Goal: Task Accomplishment & Management: Manage account settings

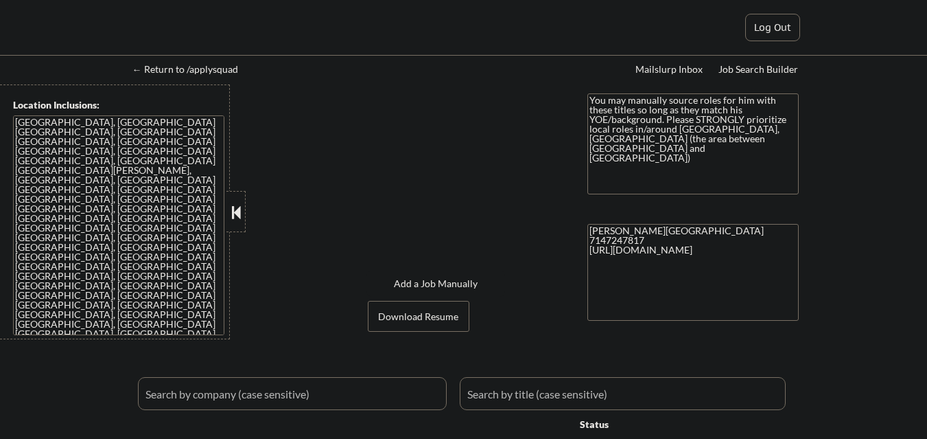
select select ""applied""
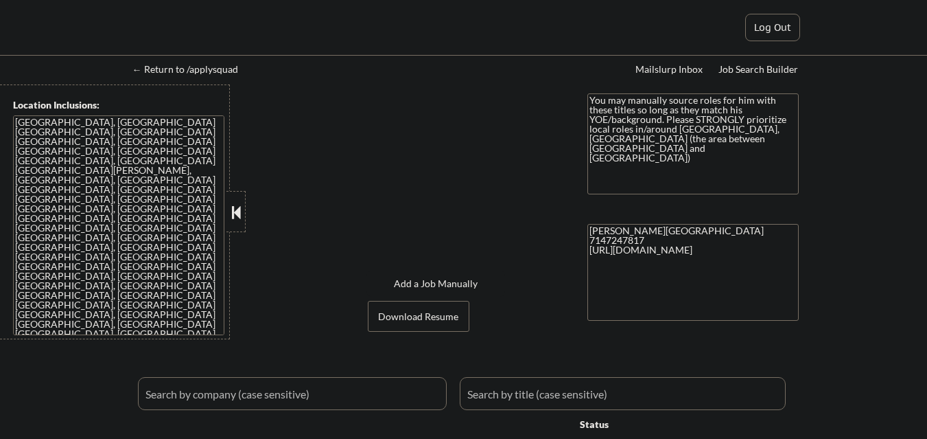
select select ""applied""
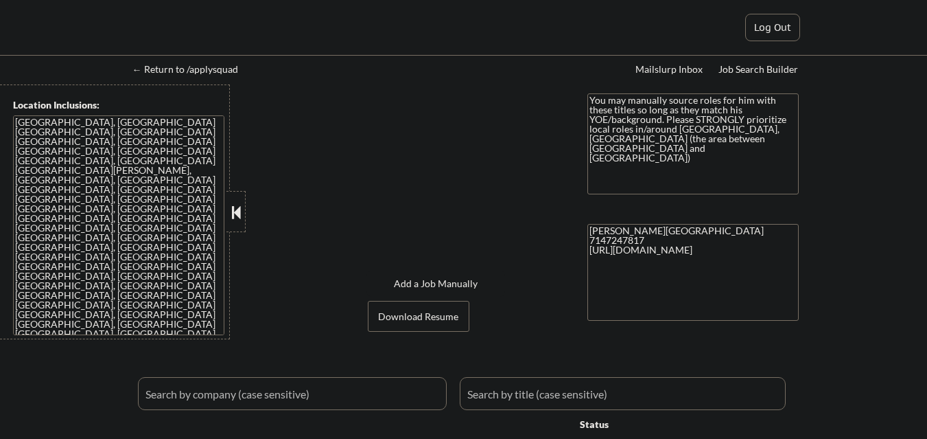
select select ""applied""
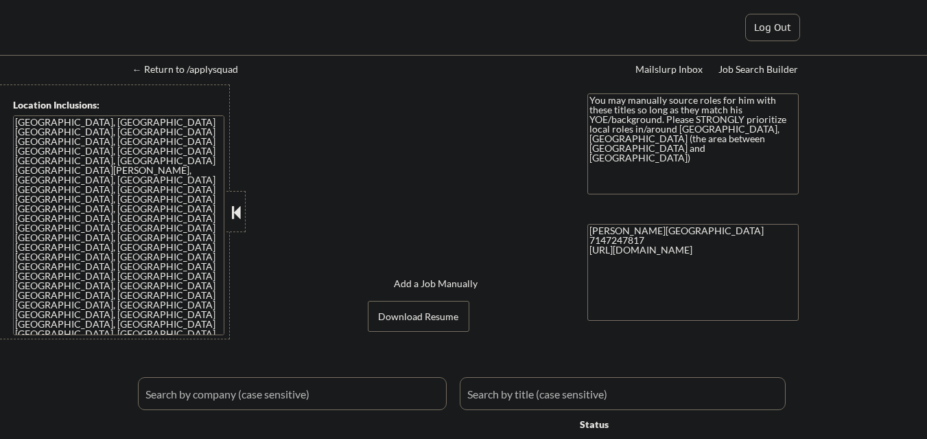
select select ""applied""
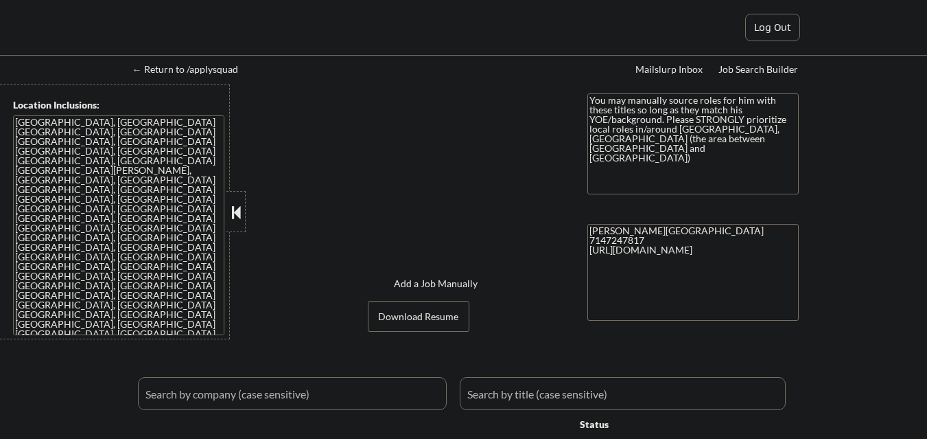
select select ""applied""
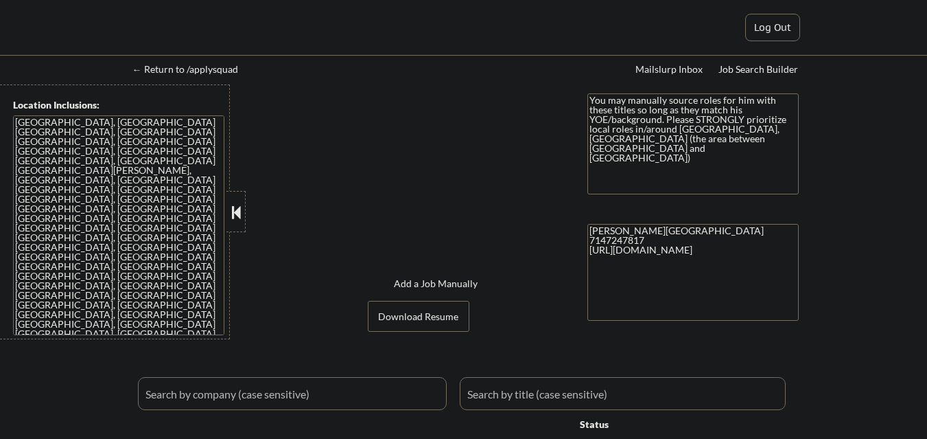
select select ""applied""
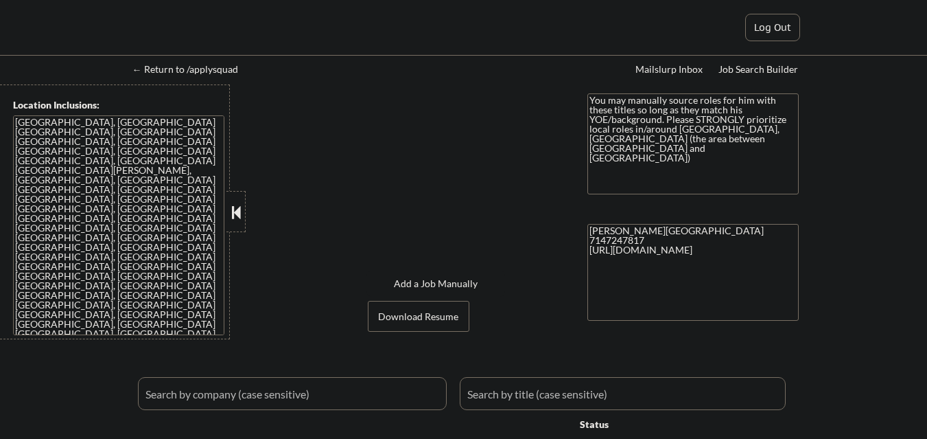
select select ""applied""
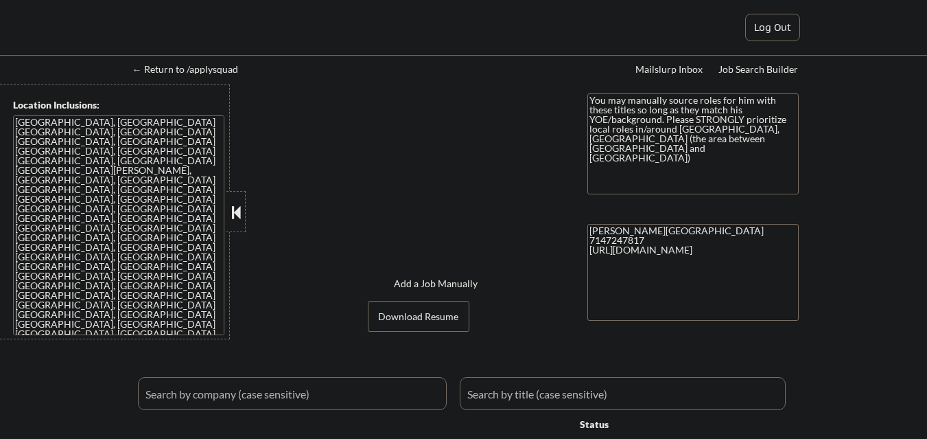
select select ""applied""
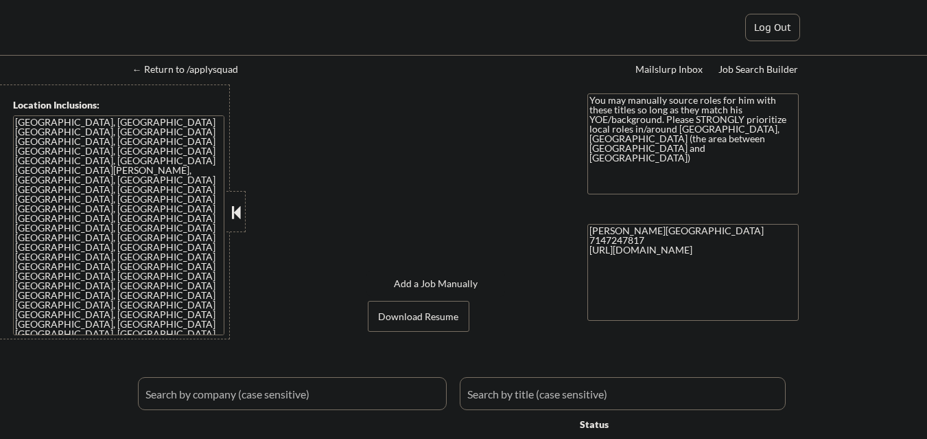
select select ""applied""
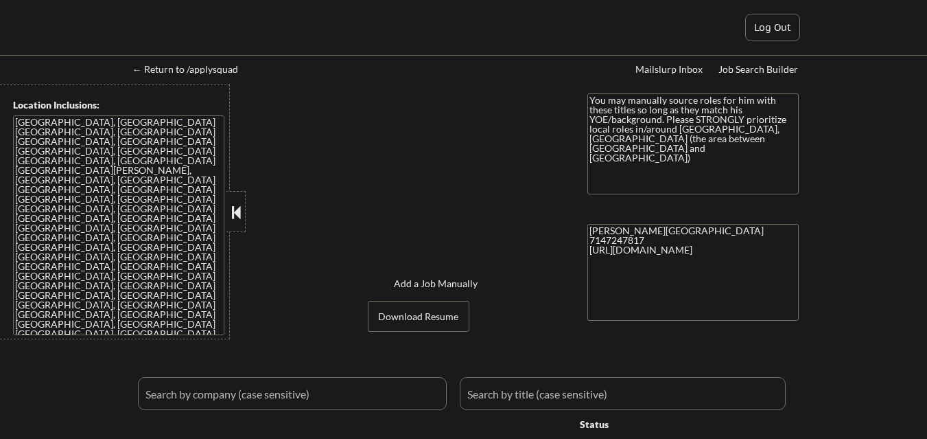
select select ""applied""
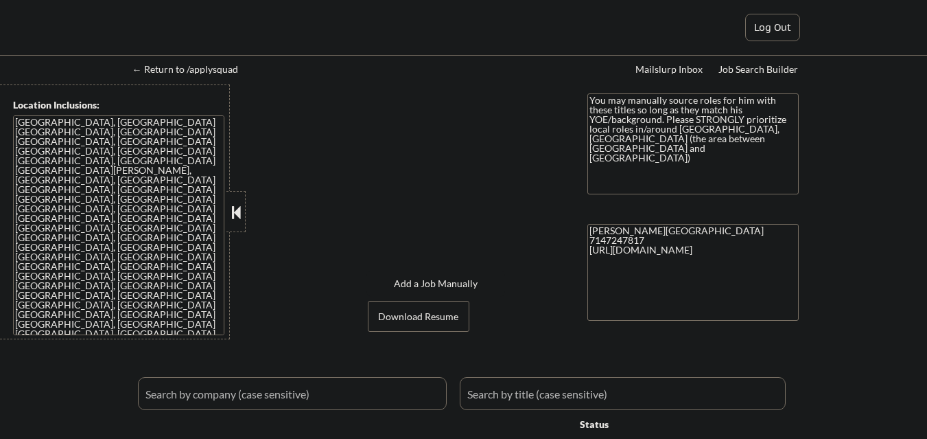
select select ""applied""
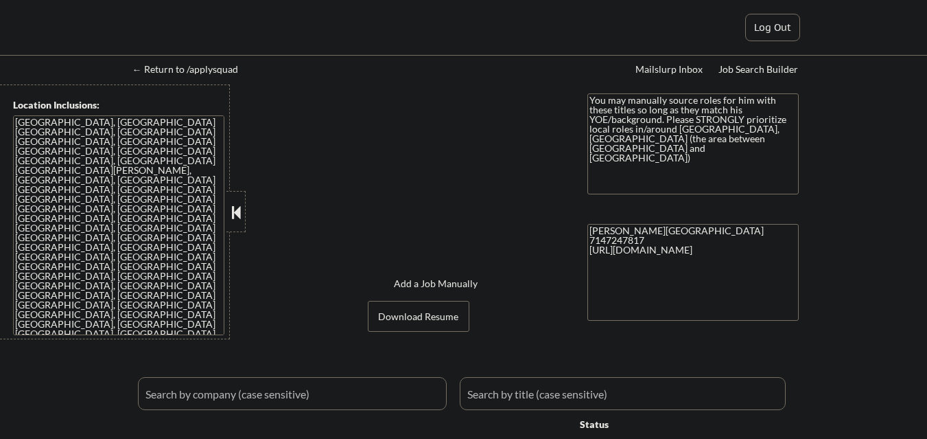
select select ""applied""
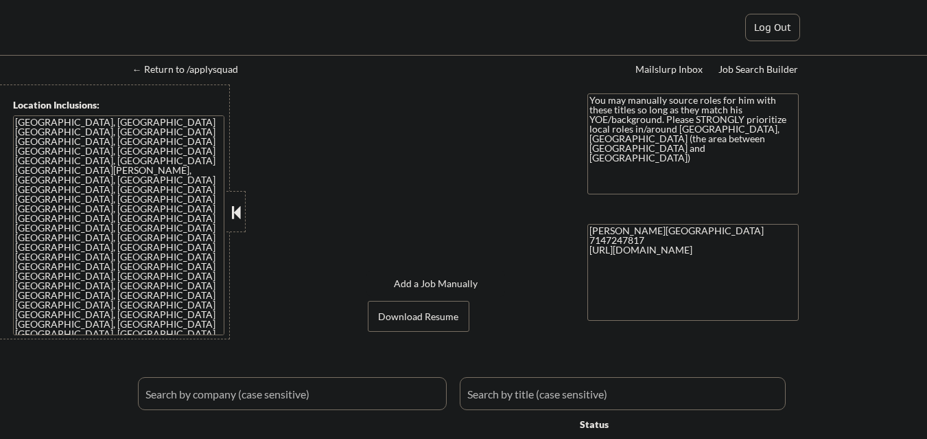
select select ""excluded__location_""
select select ""excluded__expired_""
select select ""excluded__bad_match_""
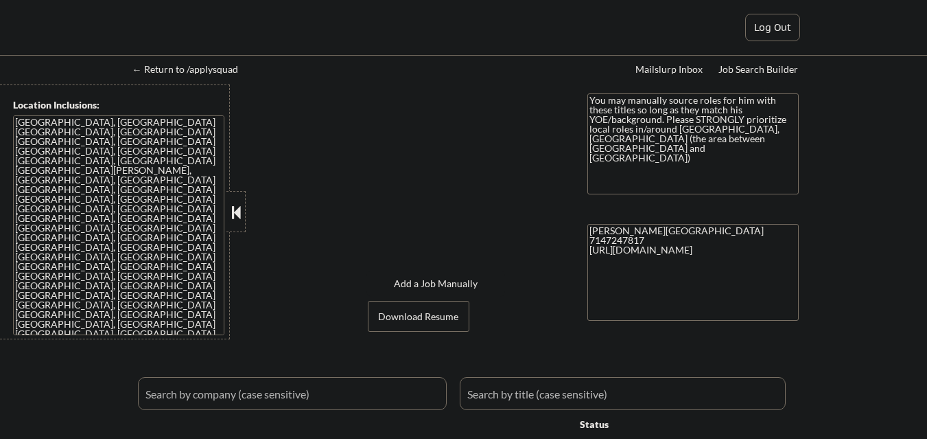
select select ""excluded""
select select ""excluded__expired_""
select select ""excluded""
select select ""excluded__expired_""
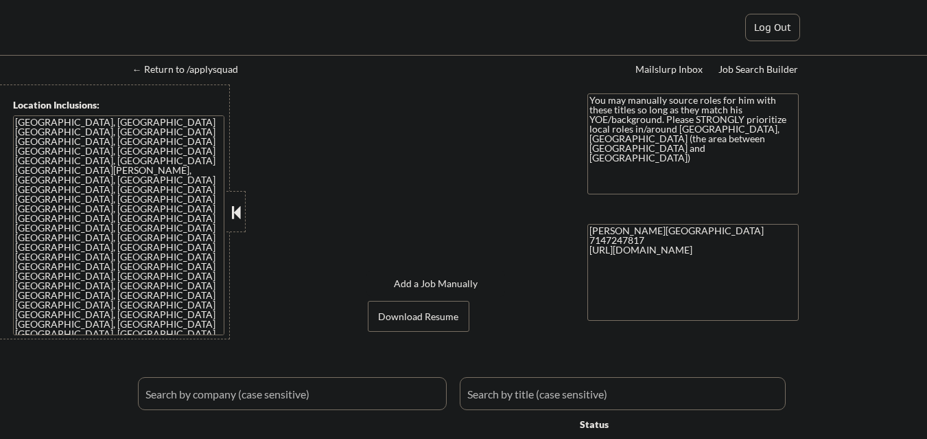
select select ""excluded""
select select ""excluded__salary_""
select select ""excluded__location_""
select select ""excluded__bad_match_""
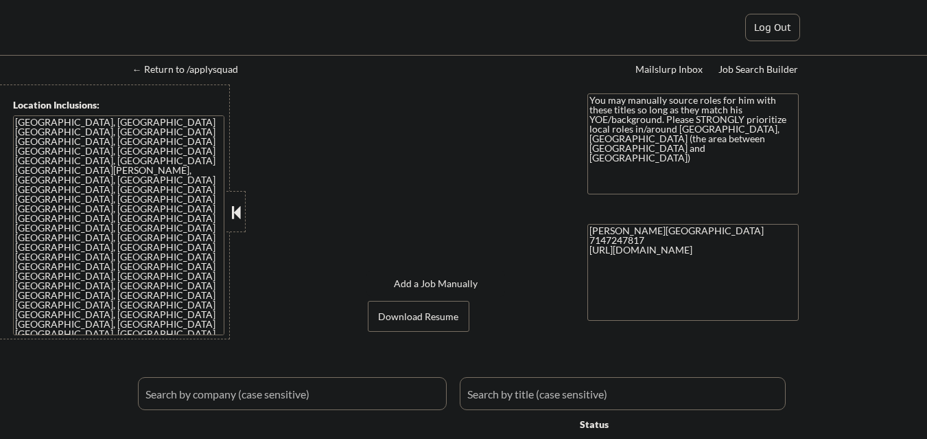
select select ""excluded__expired_""
select select ""excluded__location_""
select select ""excluded__other_""
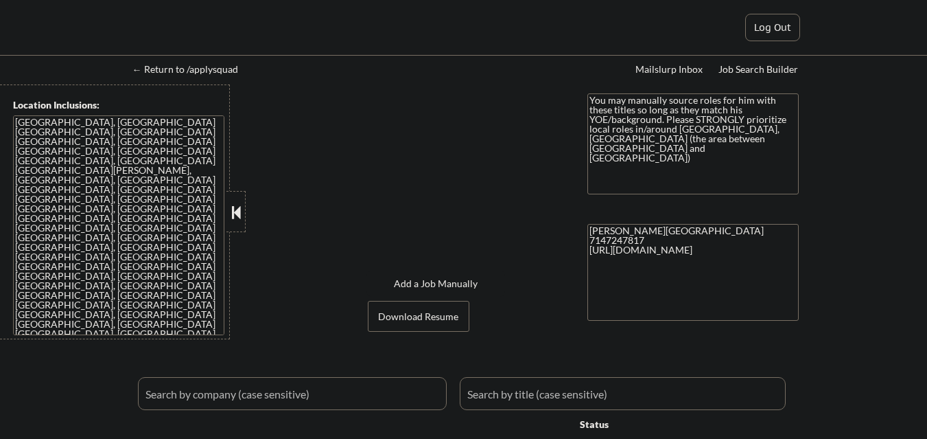
select select ""excluded__location_""
select select ""excluded__salary_""
select select ""excluded__expired_""
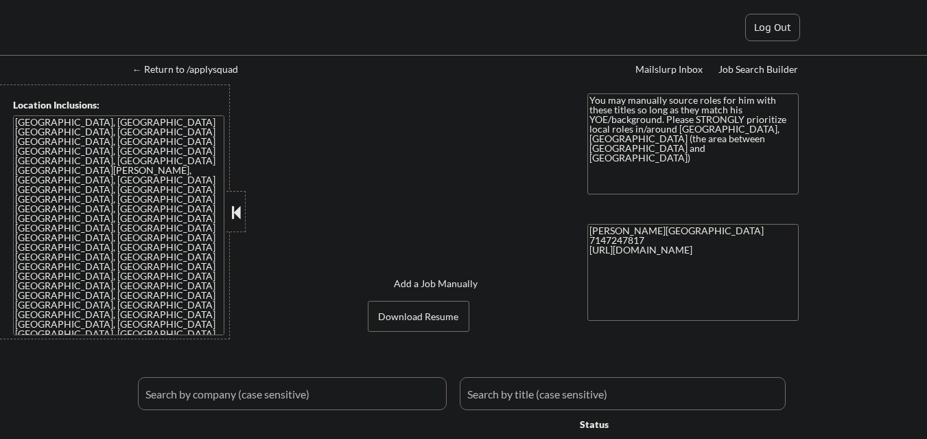
select select ""excluded__other_""
select select ""excluded""
select select ""excluded__location_""
select select ""excluded__expired_""
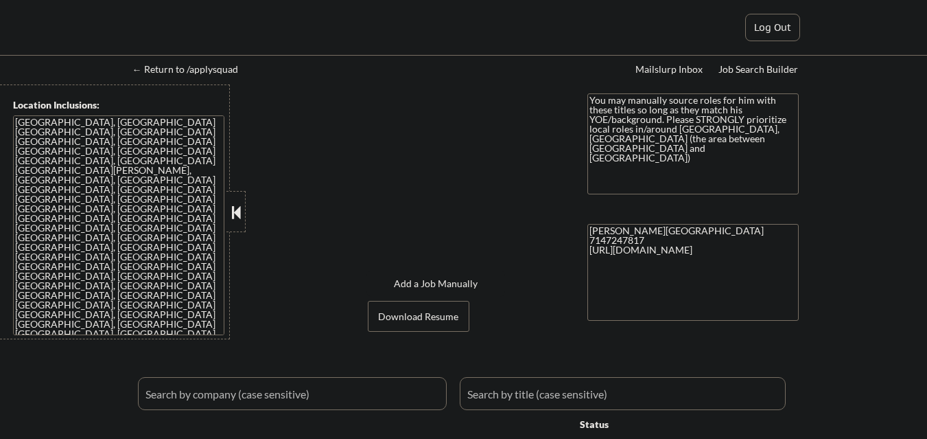
select select ""excluded__expired_""
select select ""excluded__location_""
select select ""excluded__salary_""
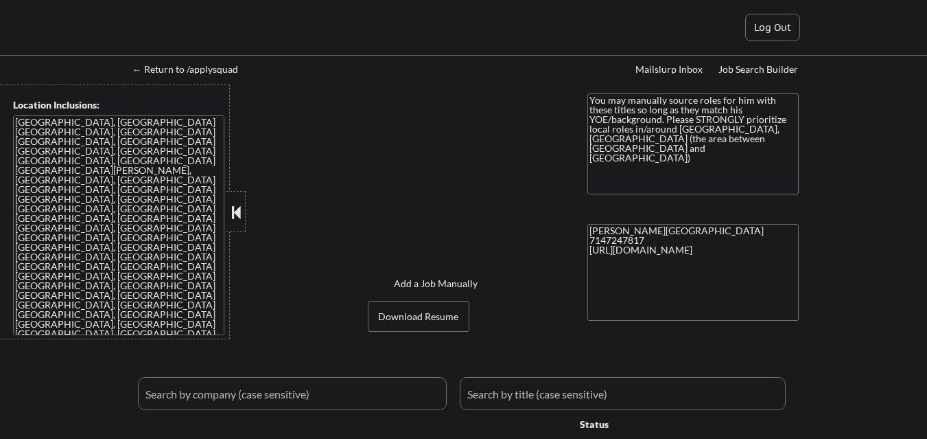
select select ""excluded__expired_""
select select ""excluded__bad_match_""
select select ""excluded__location_""
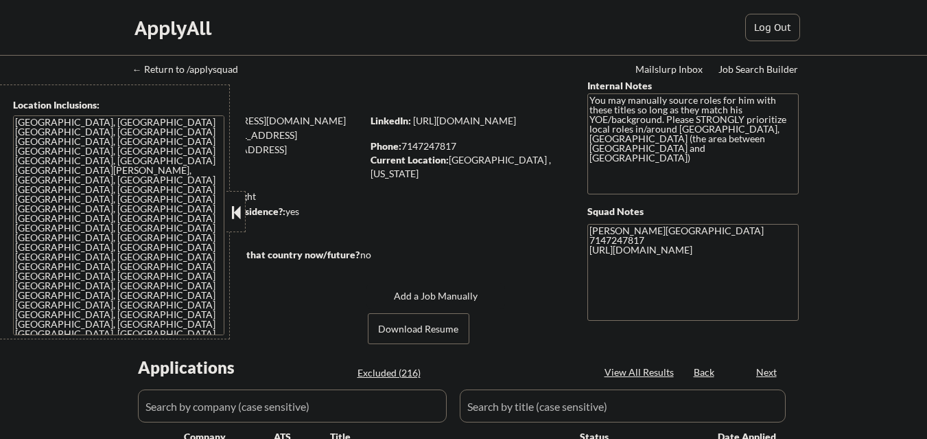
select select ""pending""
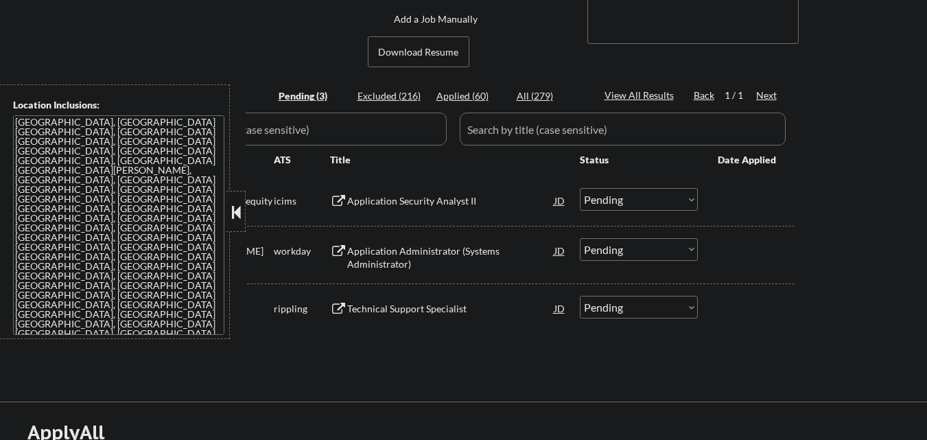
scroll to position [412, 0]
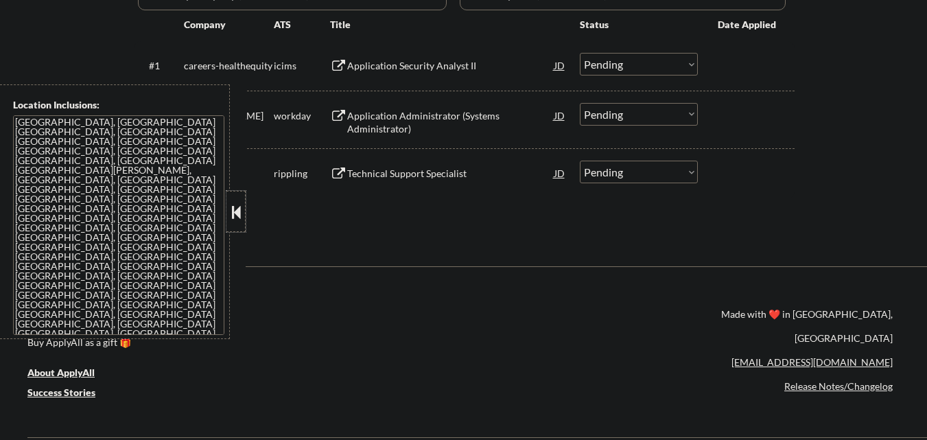
click at [239, 222] on div at bounding box center [235, 211] width 19 height 41
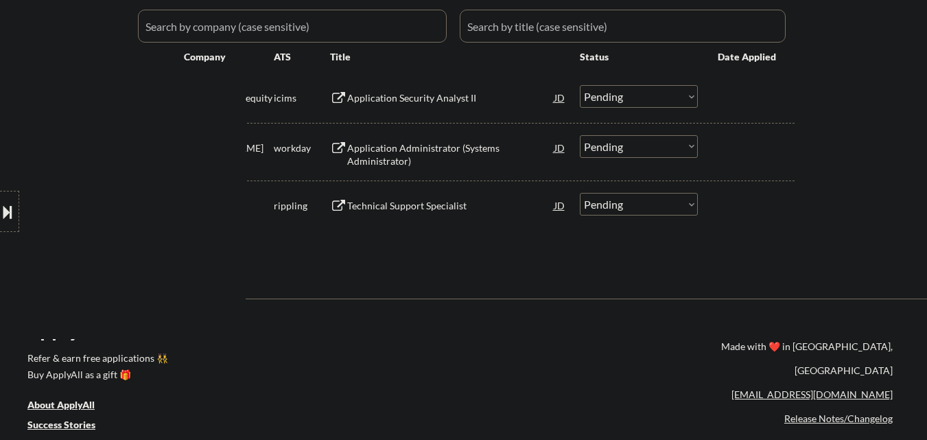
scroll to position [343, 0]
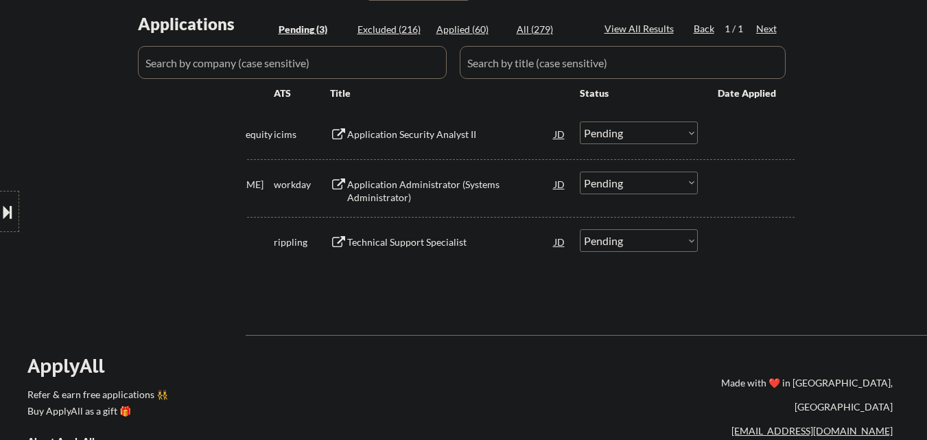
click at [3, 211] on button at bounding box center [7, 211] width 15 height 23
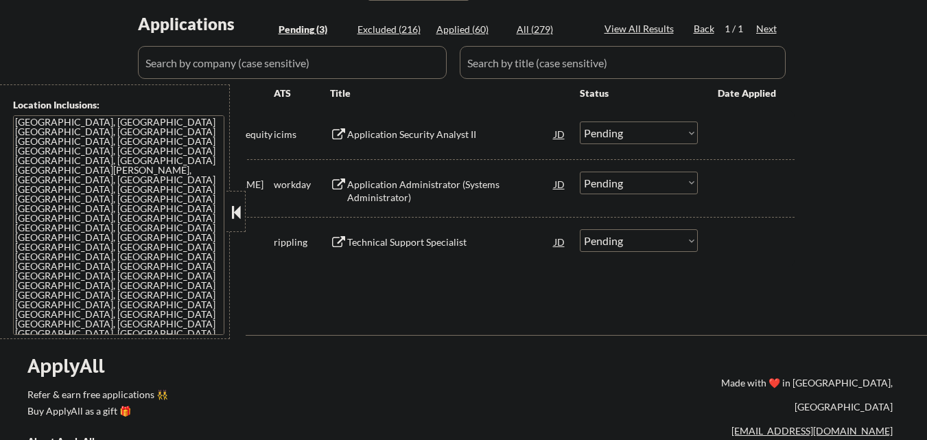
click at [230, 214] on button at bounding box center [236, 212] width 15 height 21
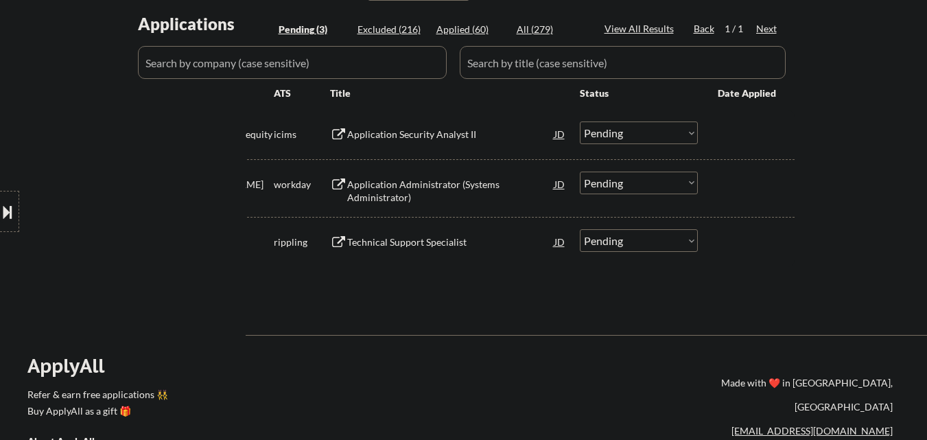
click at [0, 206] on button at bounding box center [7, 211] width 15 height 23
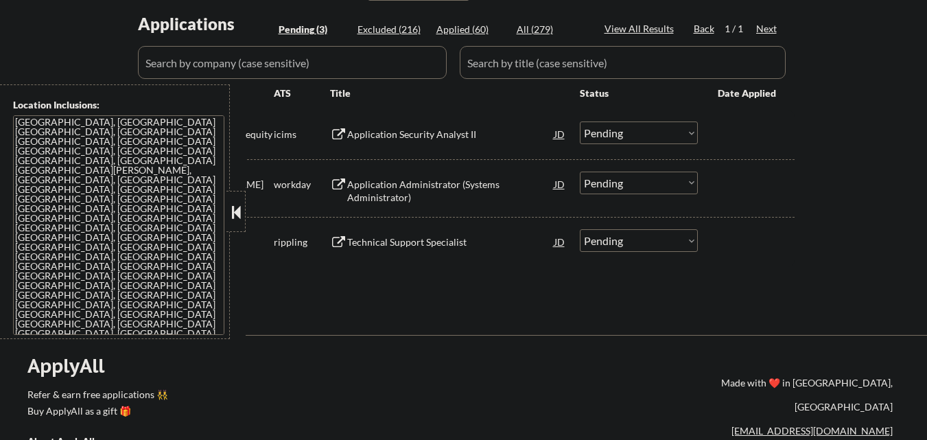
click at [232, 209] on button at bounding box center [236, 212] width 15 height 21
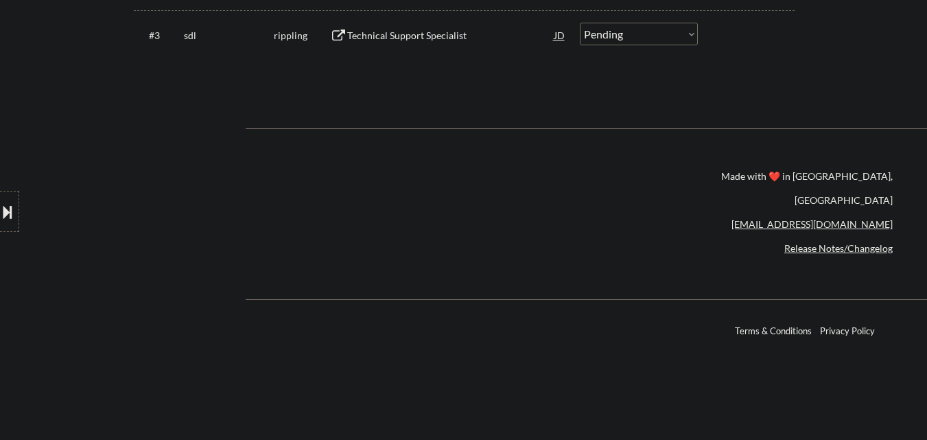
scroll to position [549, 0]
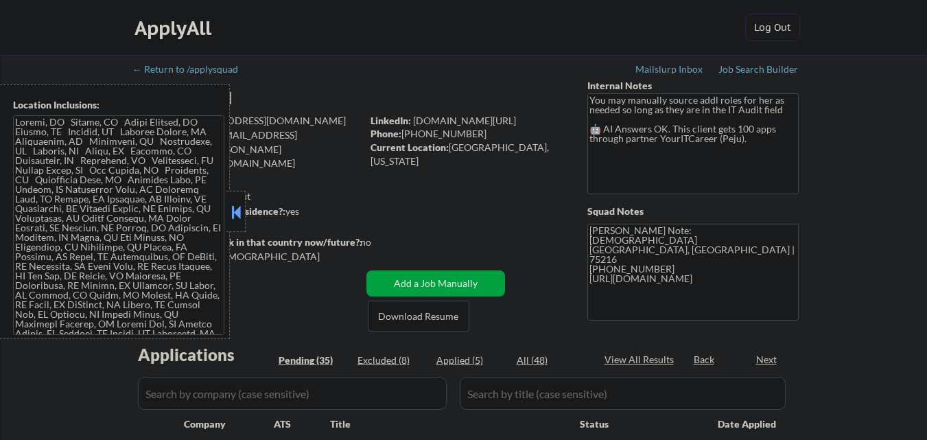
select select ""pending""
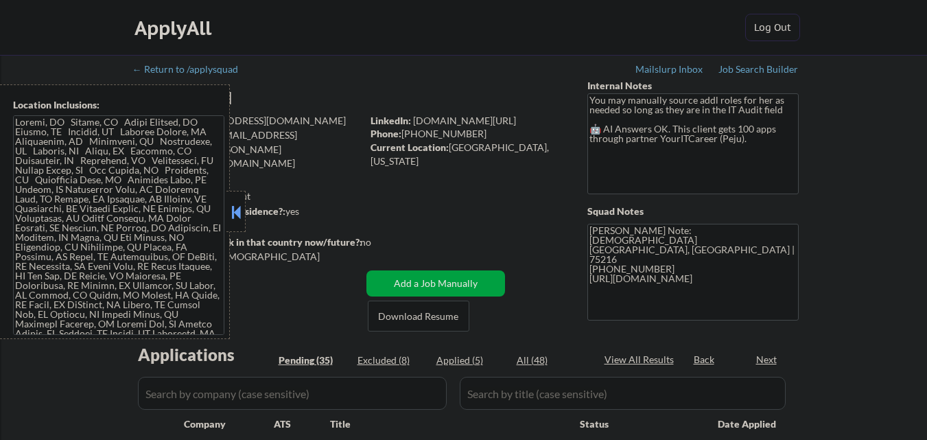
select select ""pending""
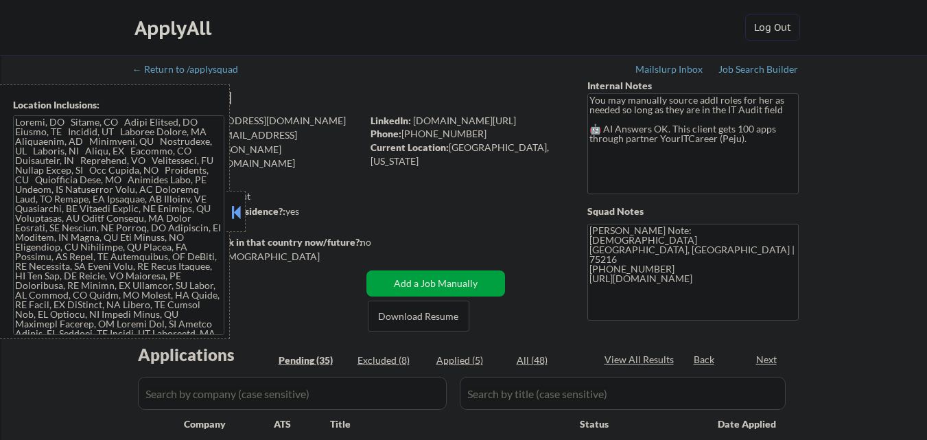
select select ""pending""
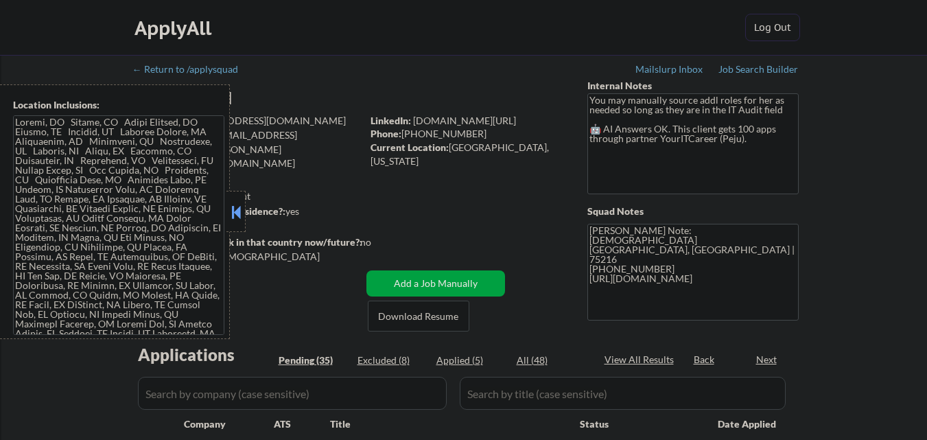
select select ""pending""
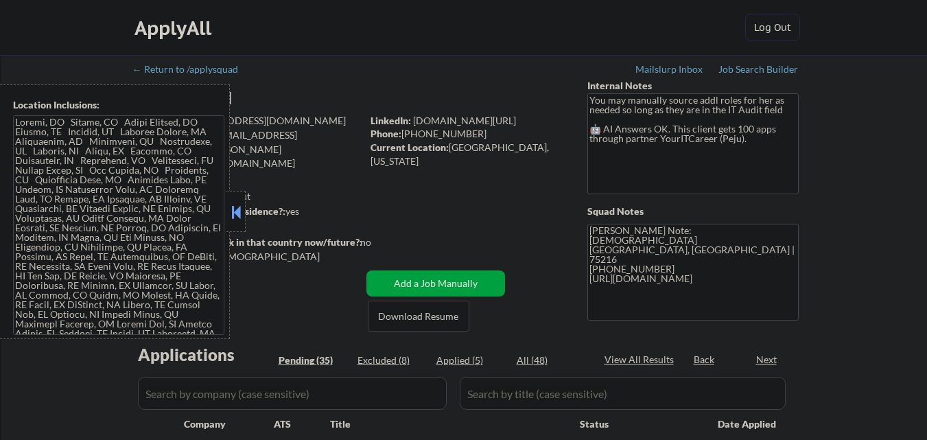
select select ""pending""
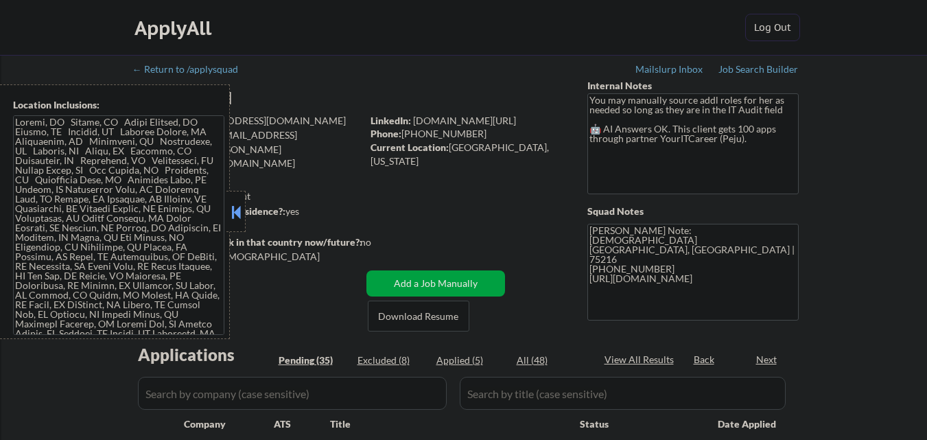
select select ""pending""
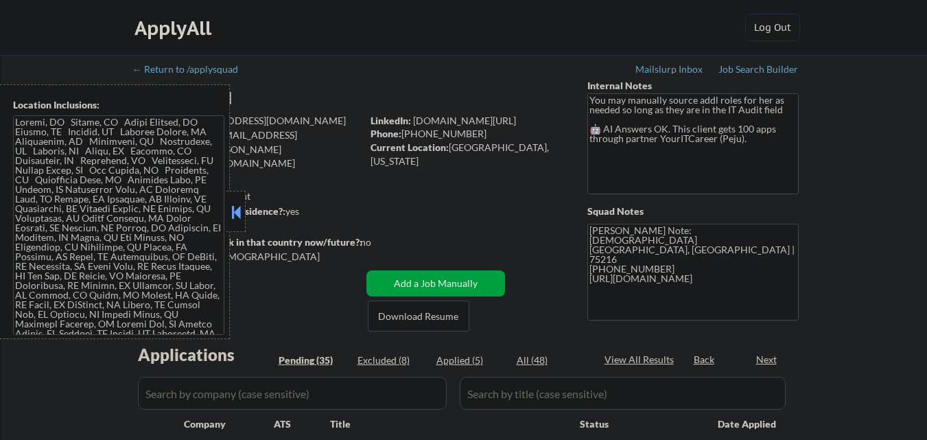
select select ""pending""
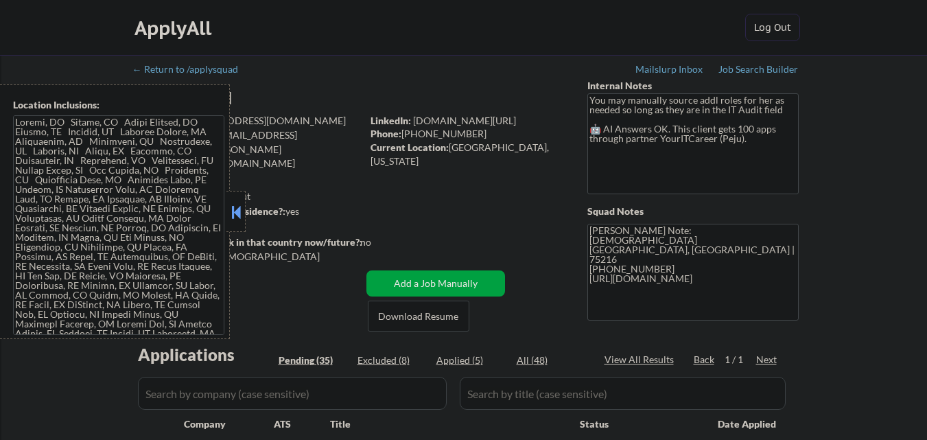
click at [231, 214] on button at bounding box center [236, 212] width 15 height 21
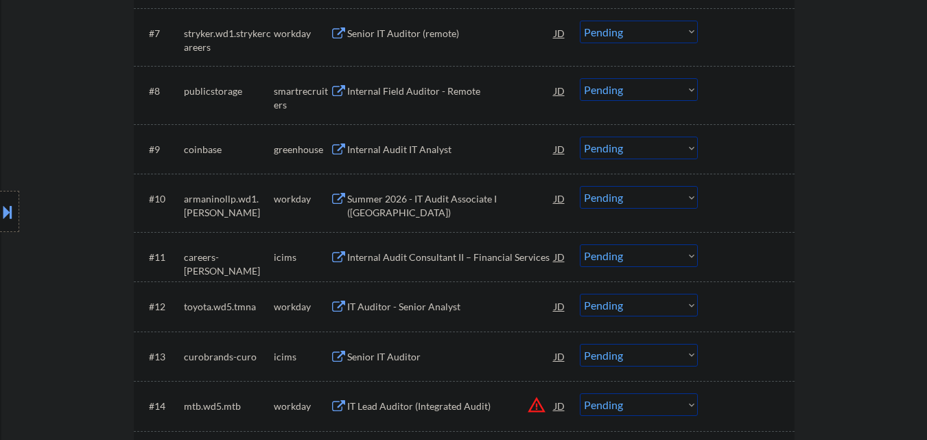
scroll to position [480, 0]
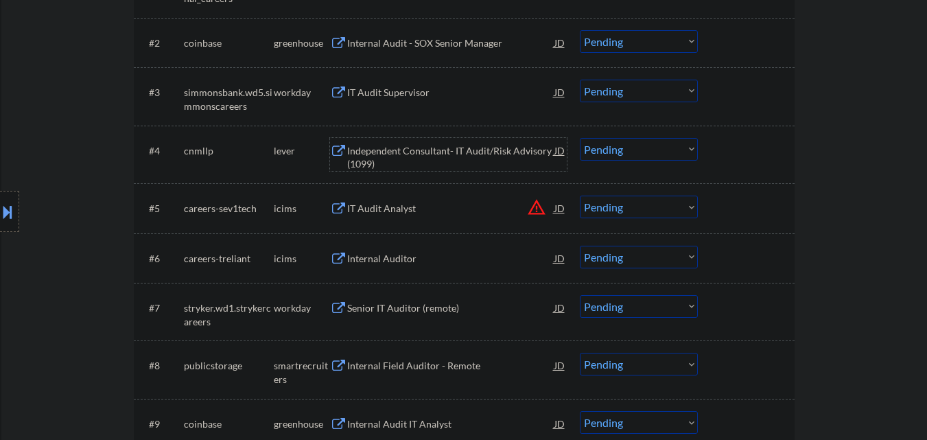
click at [473, 154] on div "Independent Consultant- IT Audit/Risk Advisory (1099)" at bounding box center [450, 157] width 207 height 27
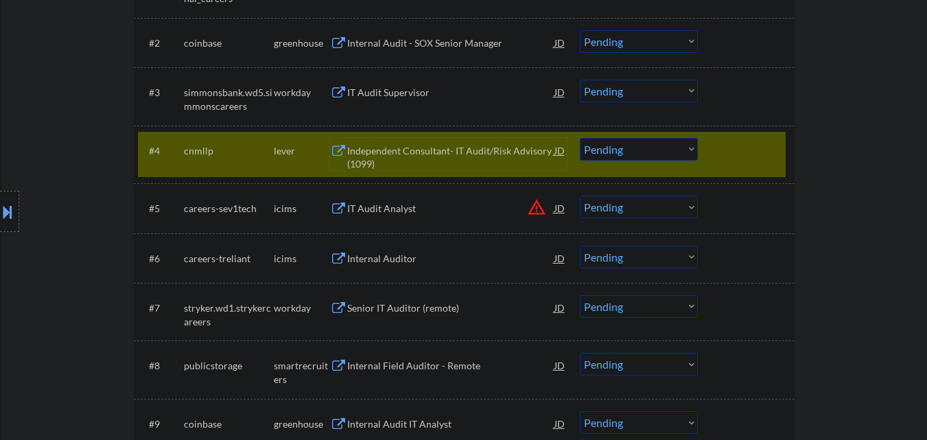
drag, startPoint x: 645, startPoint y: 146, endPoint x: 645, endPoint y: 160, distance: 13.7
click at [646, 146] on select "Choose an option... Pending Applied Excluded (Questions) Excluded (Expired) Exc…" at bounding box center [639, 149] width 118 height 23
click at [580, 138] on select "Choose an option... Pending Applied Excluded (Questions) Excluded (Expired) Exc…" at bounding box center [639, 149] width 118 height 23
select select ""pending""
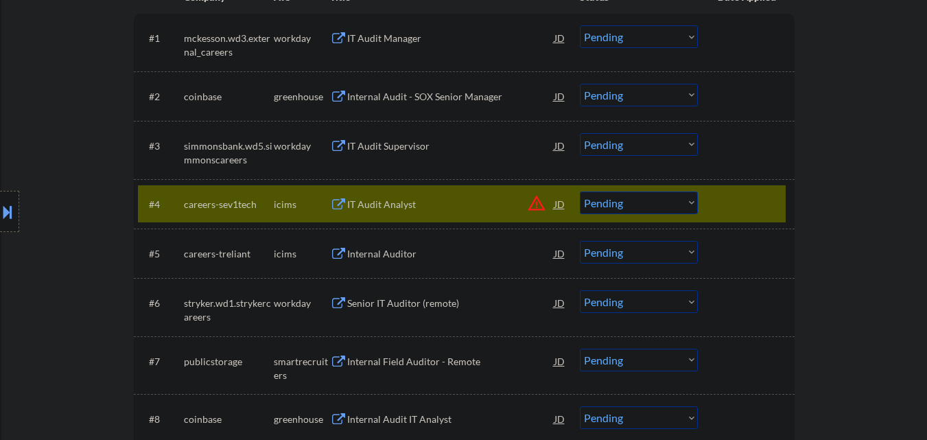
scroll to position [412, 0]
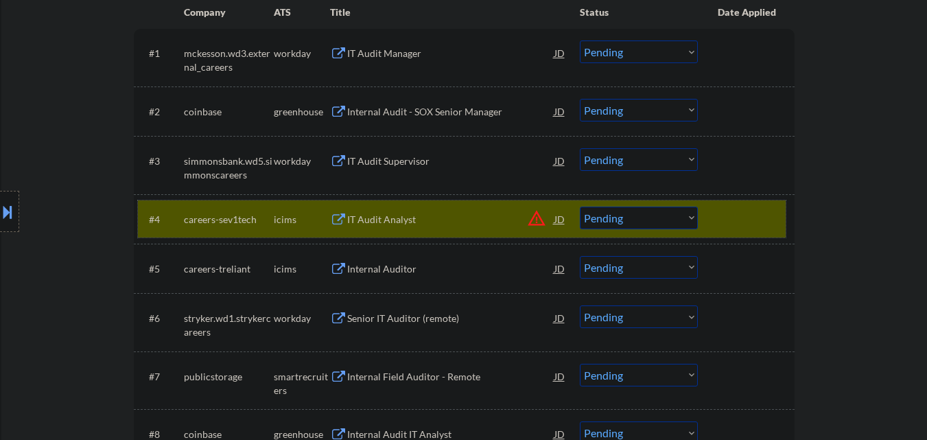
click at [747, 215] on div at bounding box center [748, 219] width 60 height 25
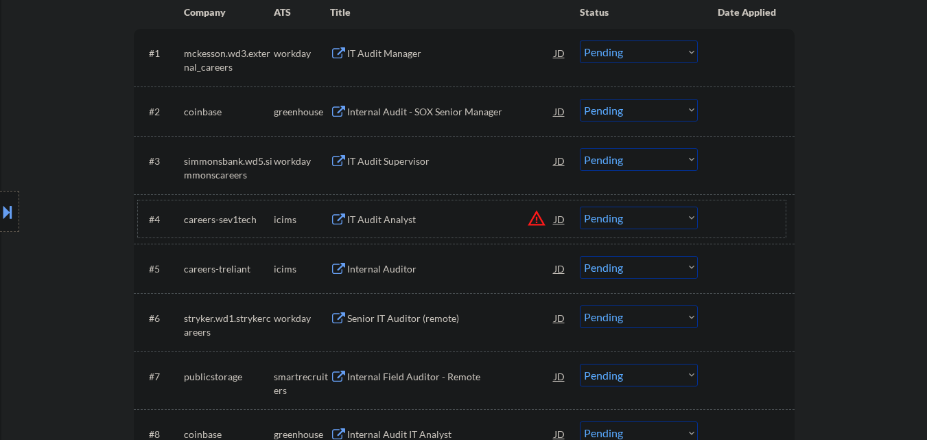
click at [446, 117] on div "Internal Audit - SOX Senior Manager" at bounding box center [450, 112] width 207 height 14
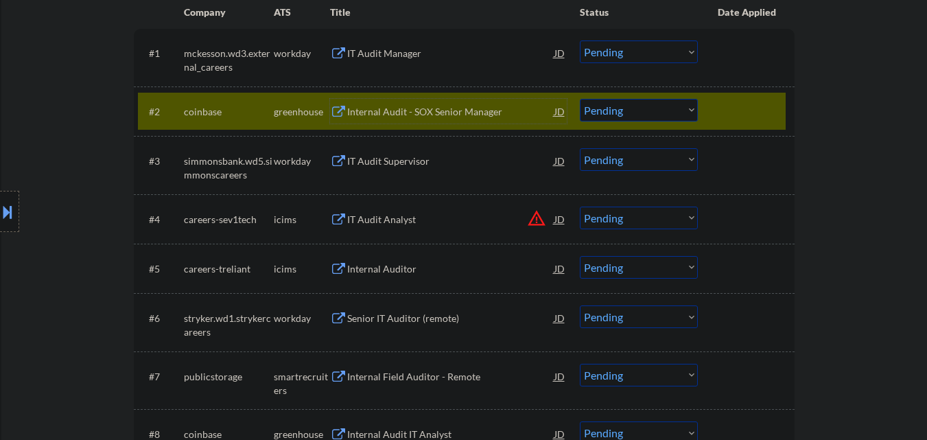
click at [644, 117] on select "Choose an option... Pending Applied Excluded (Questions) Excluded (Expired) Exc…" at bounding box center [639, 110] width 118 height 23
click at [580, 99] on select "Choose an option... Pending Applied Excluded (Questions) Excluded (Expired) Exc…" at bounding box center [639, 110] width 118 height 23
select select ""pending""
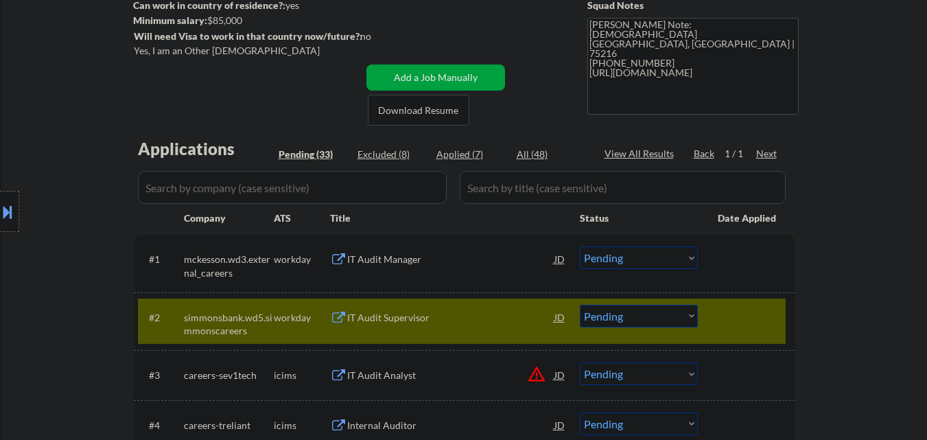
scroll to position [275, 0]
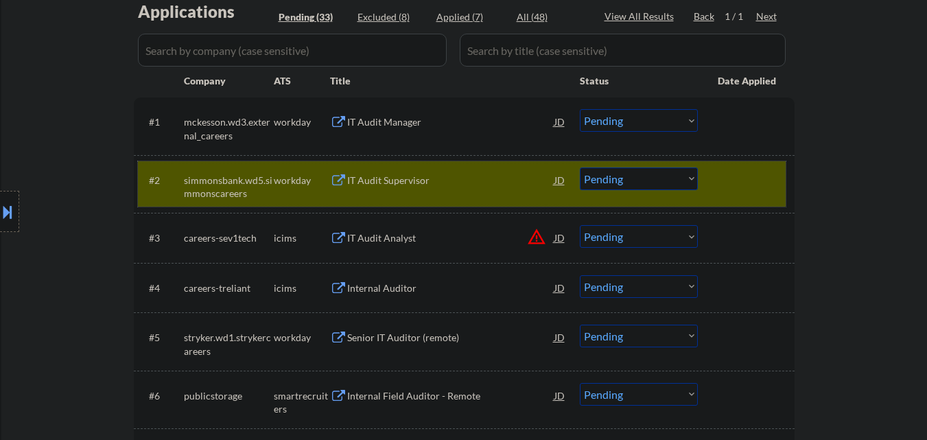
click at [759, 183] on div at bounding box center [748, 179] width 60 height 25
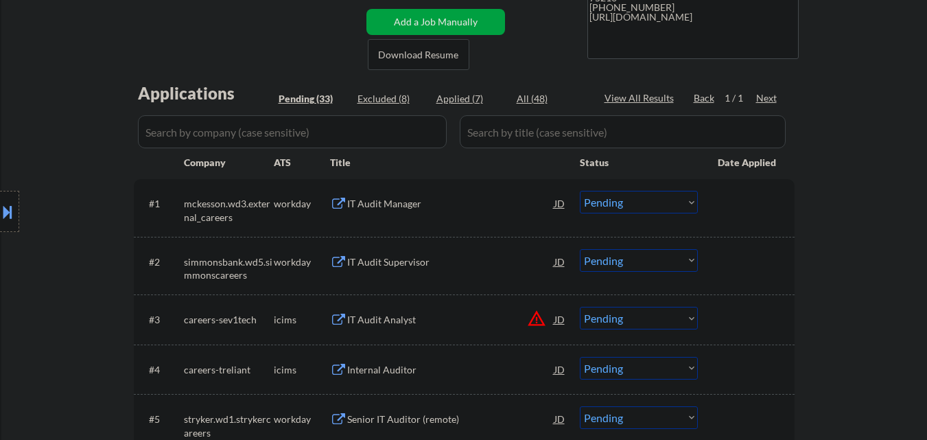
scroll to position [206, 0]
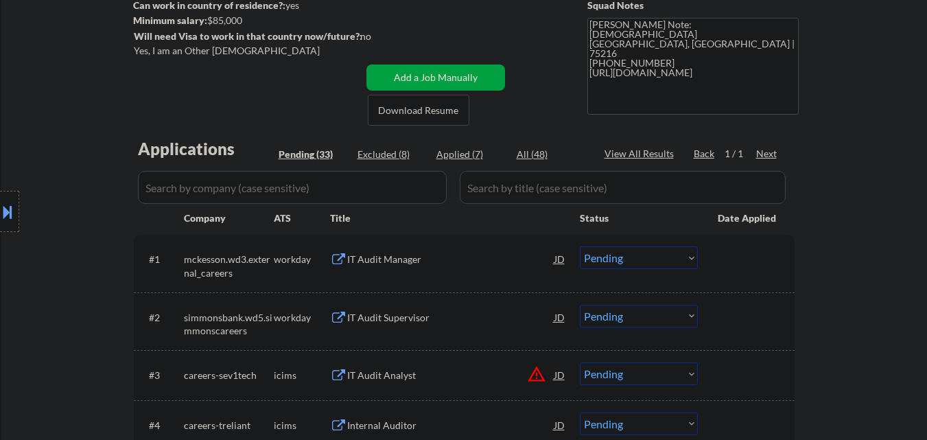
click at [421, 261] on div "IT Audit Manager" at bounding box center [450, 260] width 207 height 14
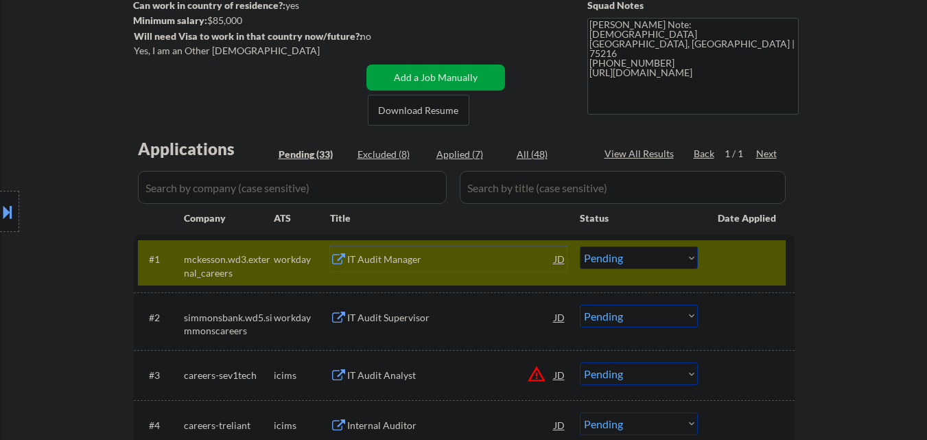
click at [649, 257] on select "Choose an option... Pending Applied Excluded (Questions) Excluded (Expired) Exc…" at bounding box center [639, 257] width 118 height 23
click at [580, 246] on select "Choose an option... Pending Applied Excluded (Questions) Excluded (Expired) Exc…" at bounding box center [639, 257] width 118 height 23
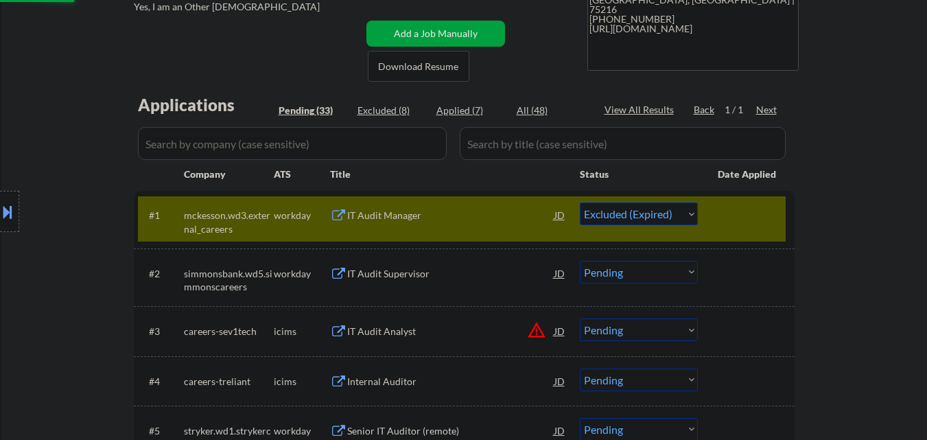
scroll to position [275, 0]
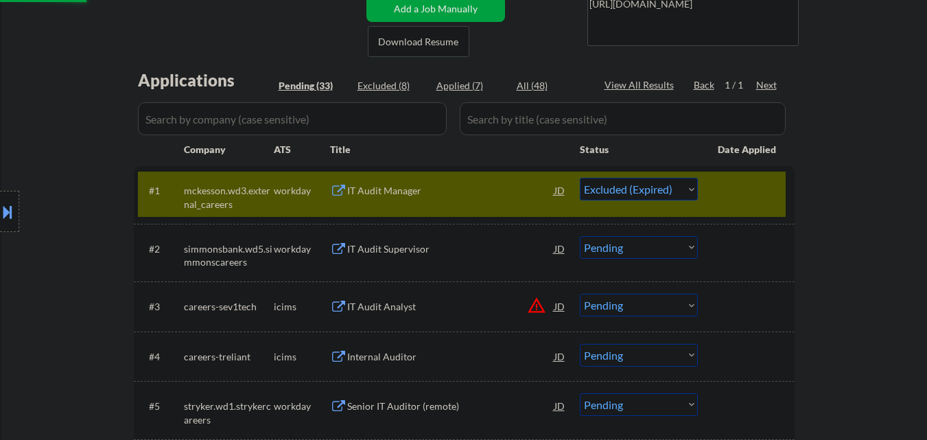
select select ""pending""
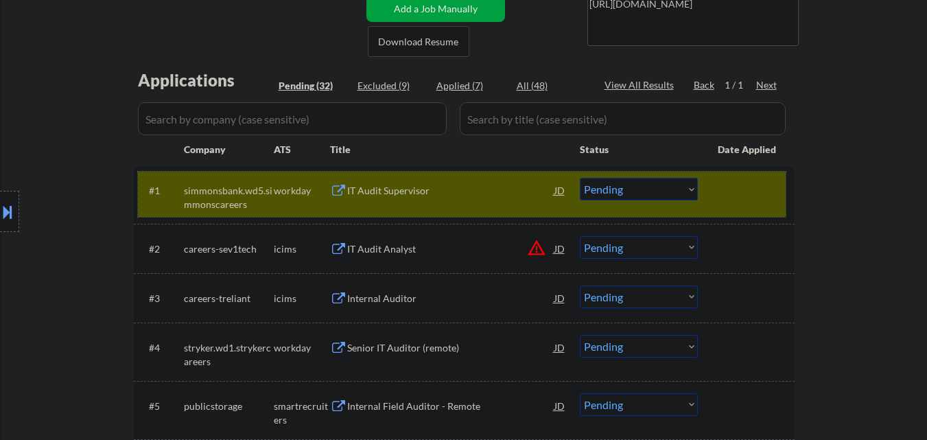
click at [454, 202] on div "#1 simmonsbank.wd5.simmonscareers workday IT Audit Supervisor JD Choose an opti…" at bounding box center [462, 194] width 648 height 45
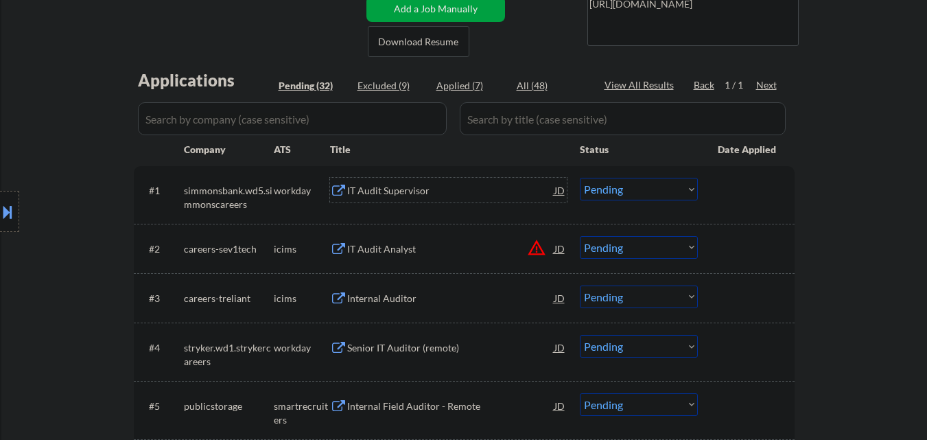
click at [399, 191] on div "IT Audit Supervisor" at bounding box center [450, 191] width 207 height 14
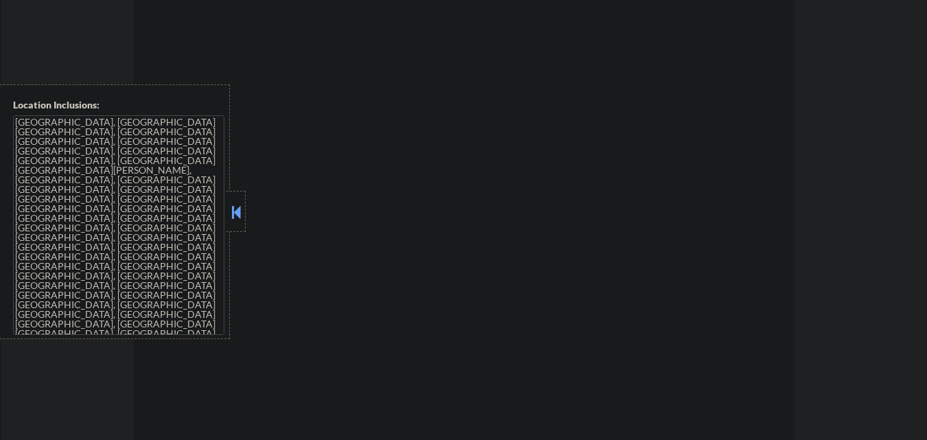
scroll to position [604, 0]
select select ""pending""
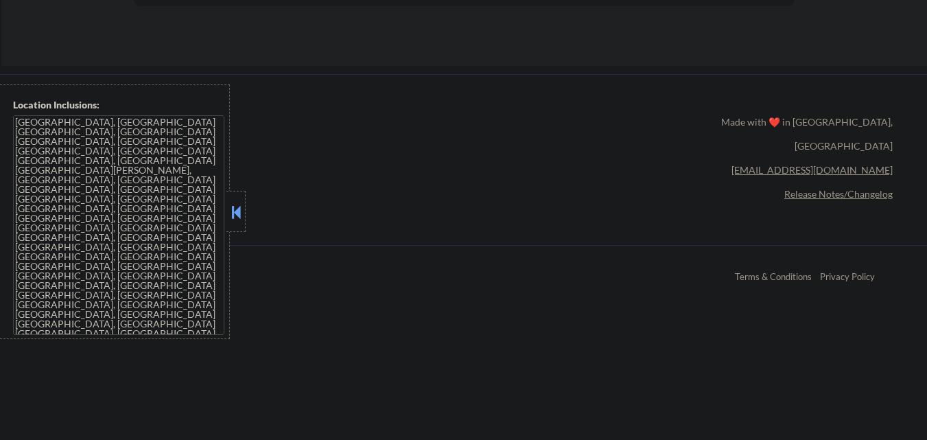
scroll to position [549, 0]
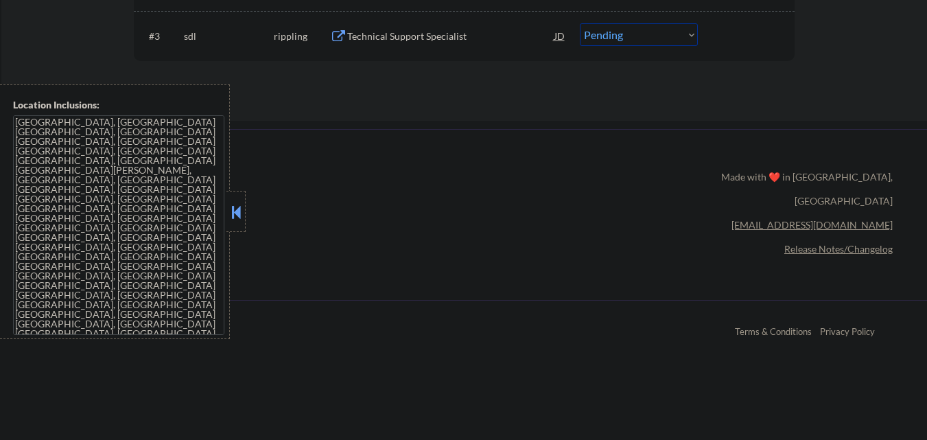
click at [233, 215] on button at bounding box center [236, 212] width 15 height 21
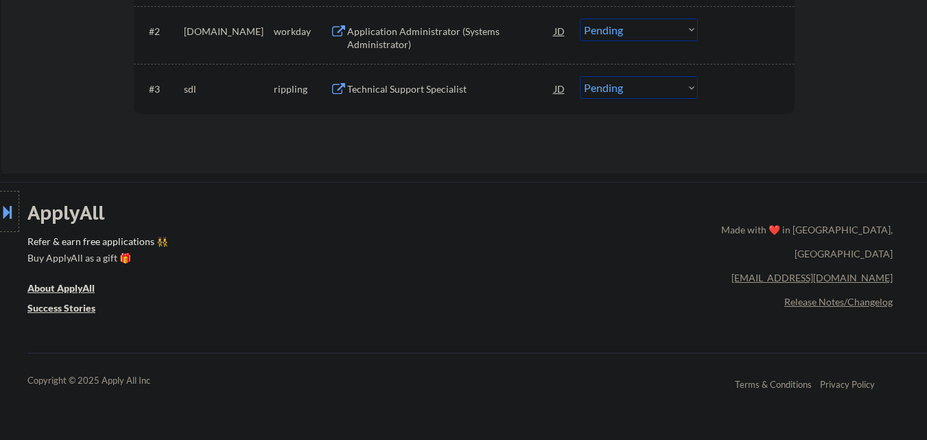
scroll to position [412, 0]
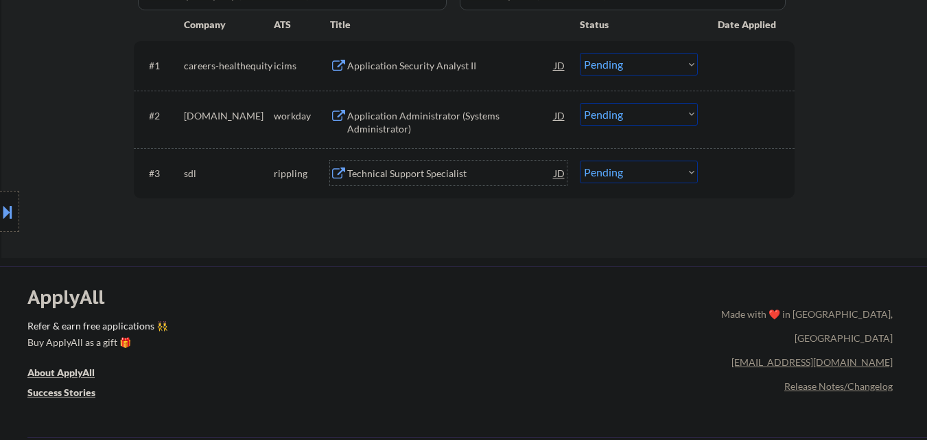
click at [458, 175] on div "Technical Support Specialist" at bounding box center [450, 174] width 207 height 14
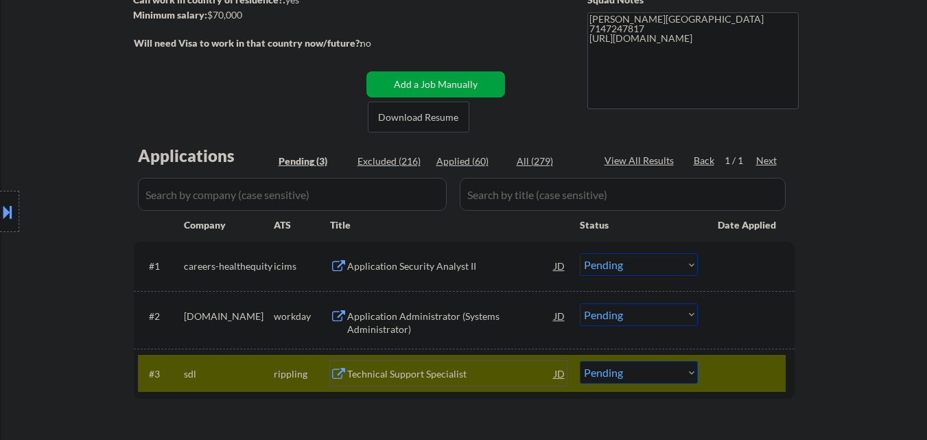
scroll to position [343, 0]
